Goal: Task Accomplishment & Management: Manage account settings

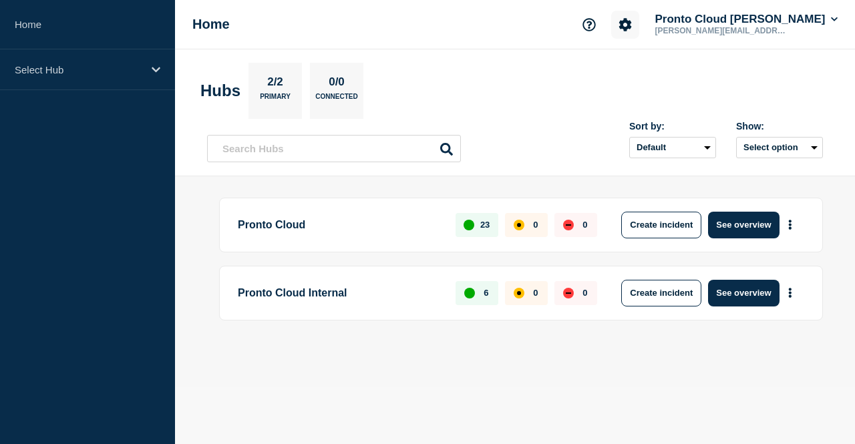
click at [625, 20] on icon "Account settings" at bounding box center [625, 24] width 13 height 13
click at [613, 109] on link "Billing" at bounding box center [610, 112] width 27 height 11
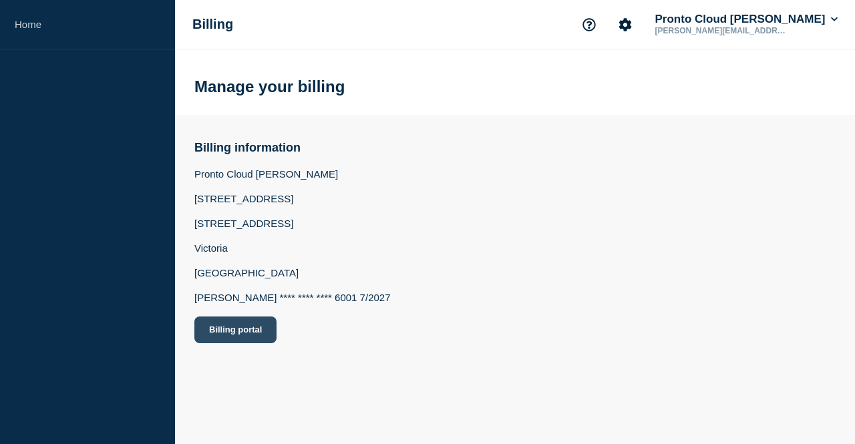
click at [253, 331] on button "Billing portal" at bounding box center [235, 330] width 82 height 27
